Goal: Check status: Check status

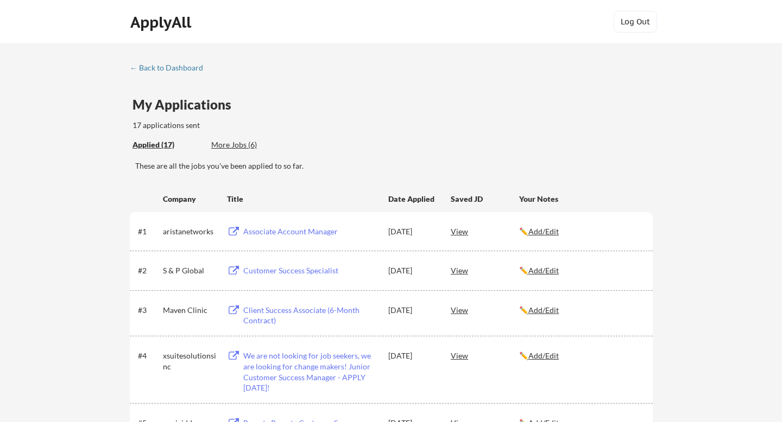
scroll to position [43, 0]
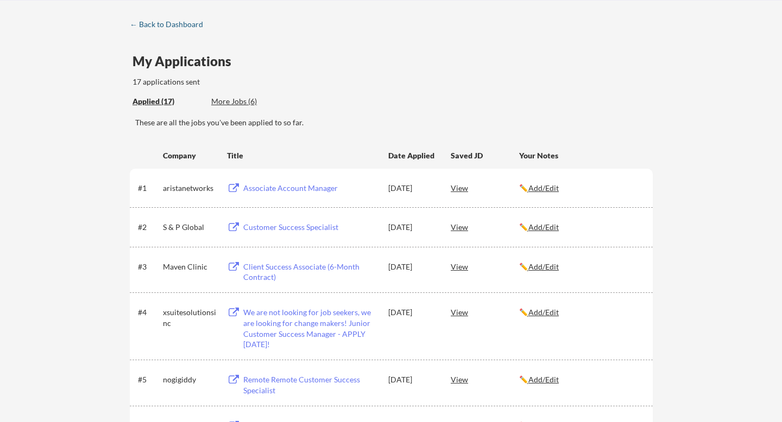
click at [158, 23] on div "← Back to Dashboard" at bounding box center [170, 25] width 81 height 8
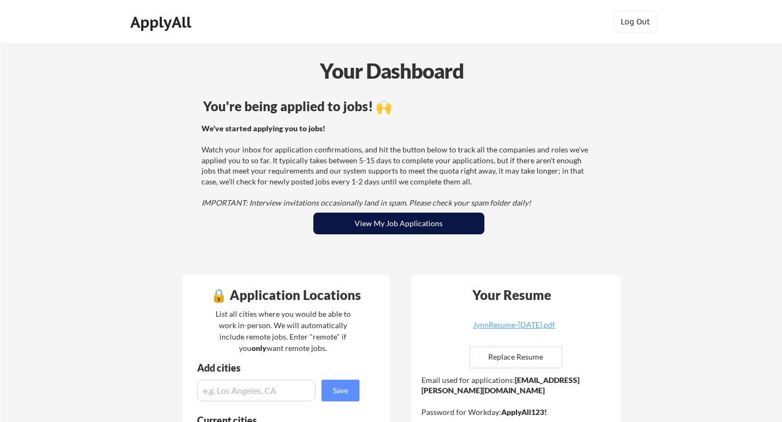
click at [410, 227] on button "View My Job Applications" at bounding box center [398, 224] width 171 height 22
